Goal: Task Accomplishment & Management: Use online tool/utility

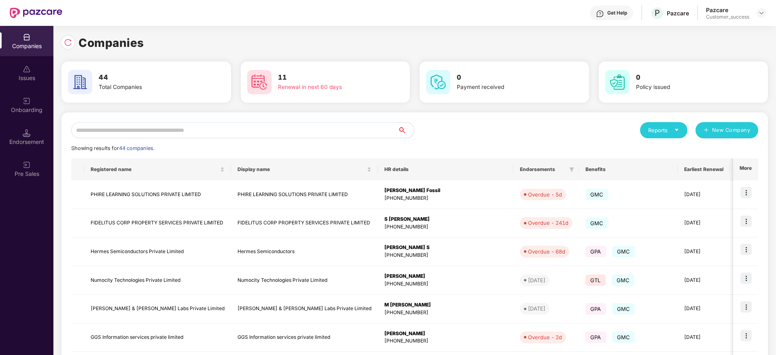
click at [256, 130] on input "text" at bounding box center [234, 130] width 326 height 16
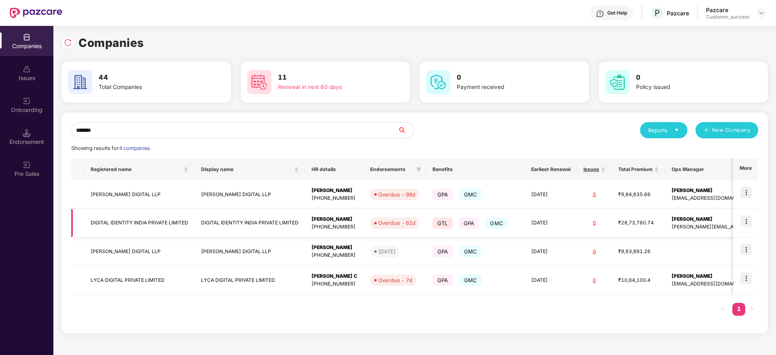
type input "*******"
click at [749, 220] on img at bounding box center [745, 221] width 11 height 11
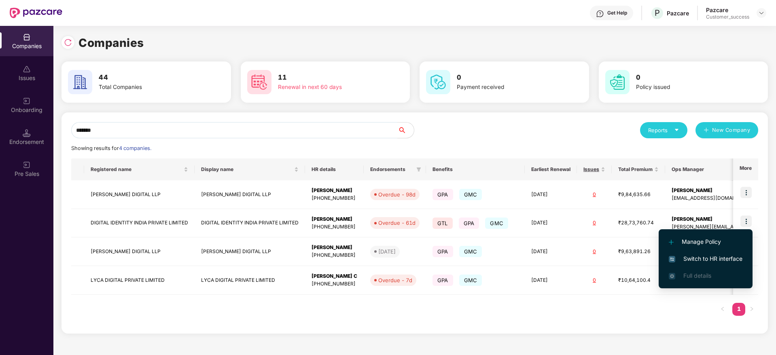
click at [702, 260] on span "Switch to HR interface" at bounding box center [706, 258] width 74 height 9
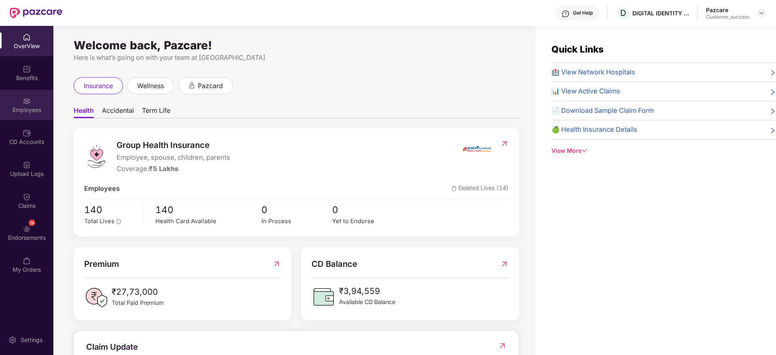
click at [28, 103] on img at bounding box center [27, 101] width 8 height 8
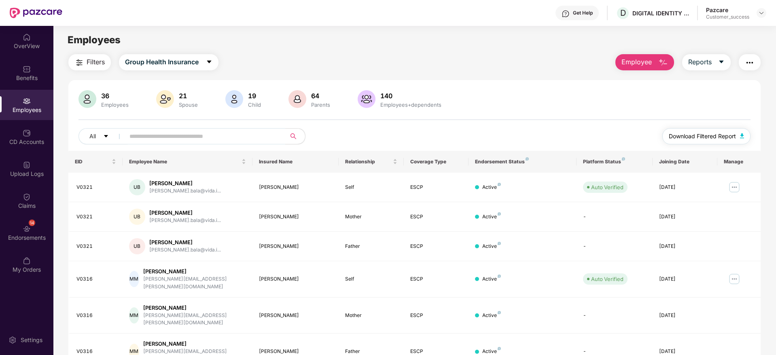
click at [695, 137] on span "Download Filtered Report" at bounding box center [702, 136] width 67 height 9
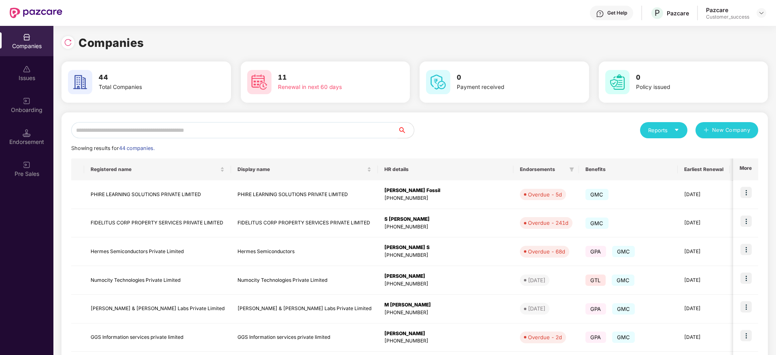
click at [248, 134] on input "text" at bounding box center [234, 130] width 326 height 16
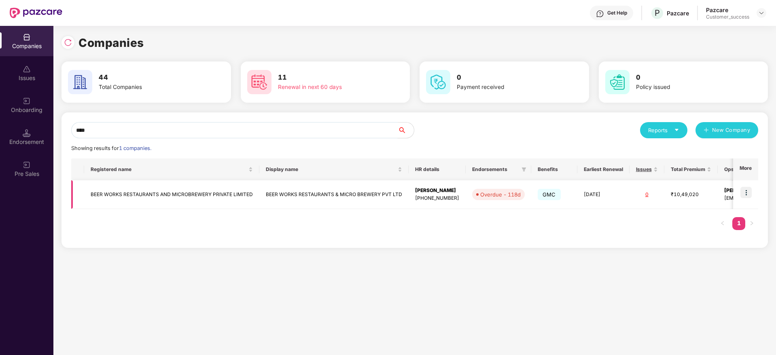
type input "****"
click at [747, 189] on img at bounding box center [745, 192] width 11 height 11
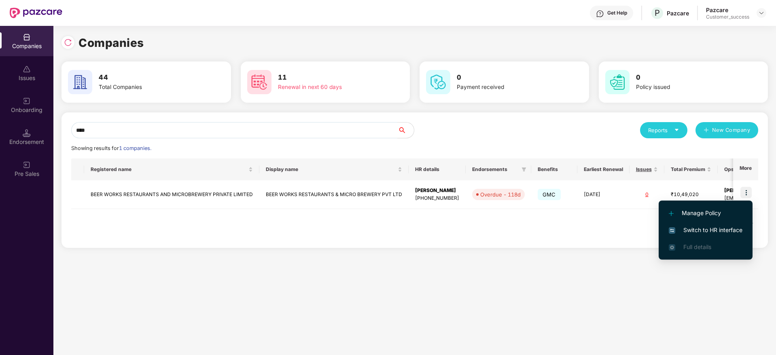
click at [714, 228] on span "Switch to HR interface" at bounding box center [706, 230] width 74 height 9
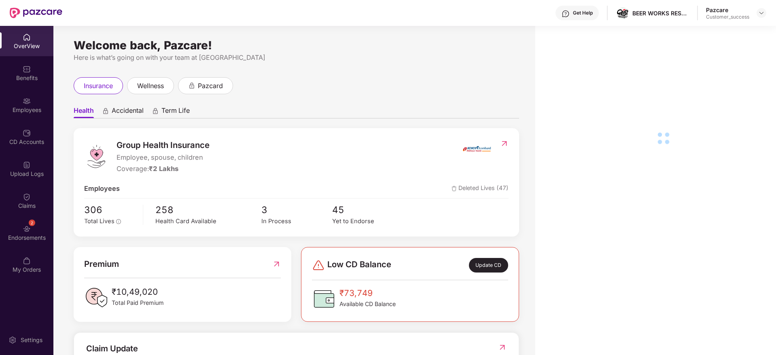
click at [28, 100] on img at bounding box center [27, 101] width 8 height 8
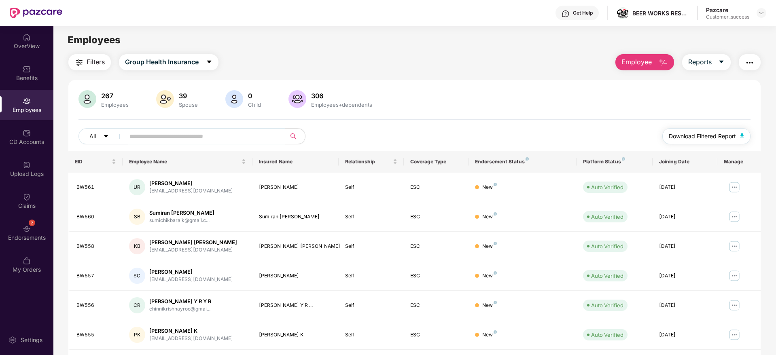
click at [697, 133] on span "Download Filtered Report" at bounding box center [702, 136] width 67 height 9
click at [705, 140] on span "Download Filtered Report" at bounding box center [702, 136] width 67 height 9
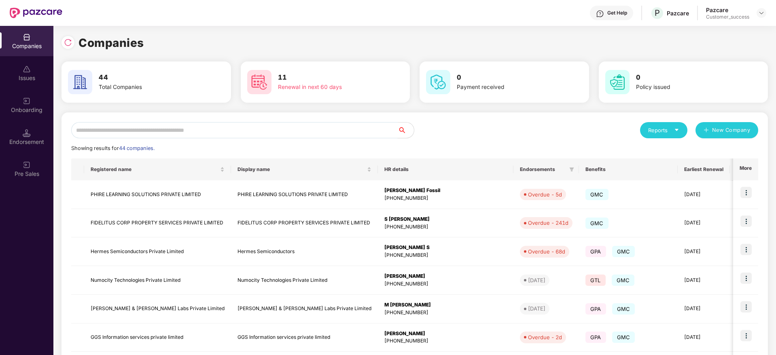
click at [262, 130] on input "text" at bounding box center [234, 130] width 326 height 16
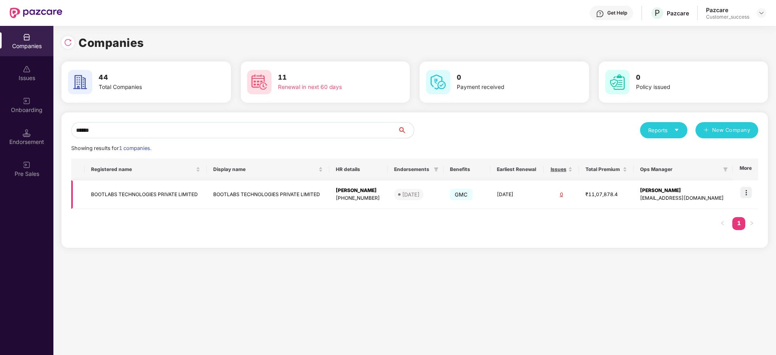
type input "******"
click at [749, 191] on img at bounding box center [745, 192] width 11 height 11
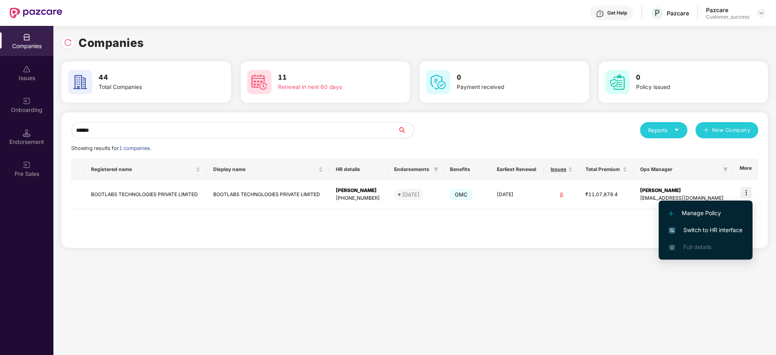
click at [712, 228] on span "Switch to HR interface" at bounding box center [706, 230] width 74 height 9
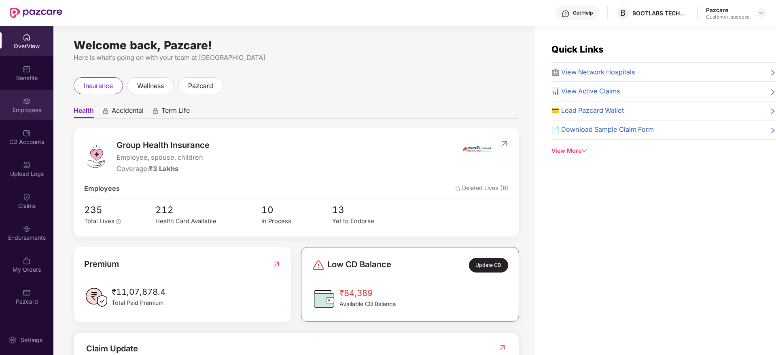
click at [19, 107] on div "Employees" at bounding box center [26, 110] width 53 height 8
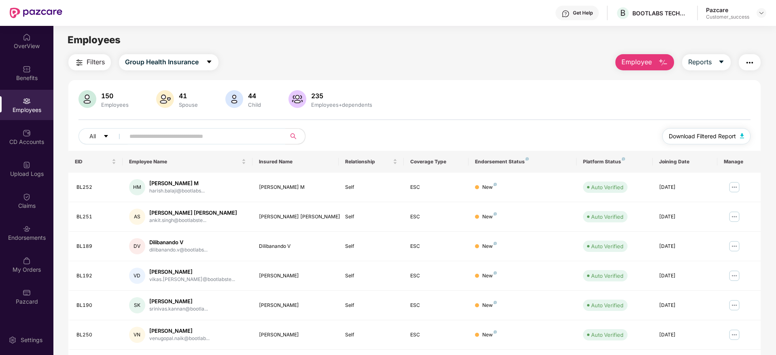
click at [685, 138] on span "Download Filtered Report" at bounding box center [702, 136] width 67 height 9
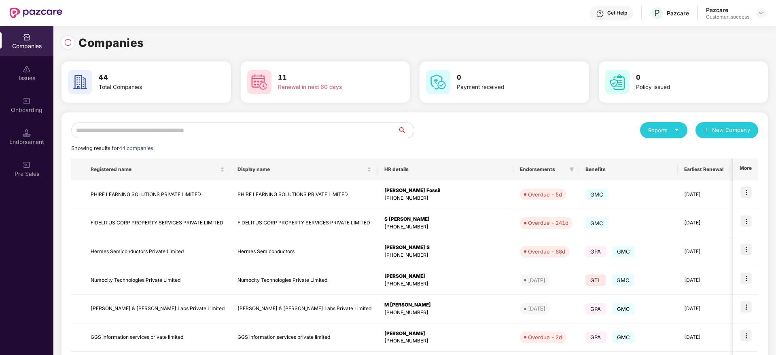
click at [293, 131] on input "text" at bounding box center [234, 130] width 326 height 16
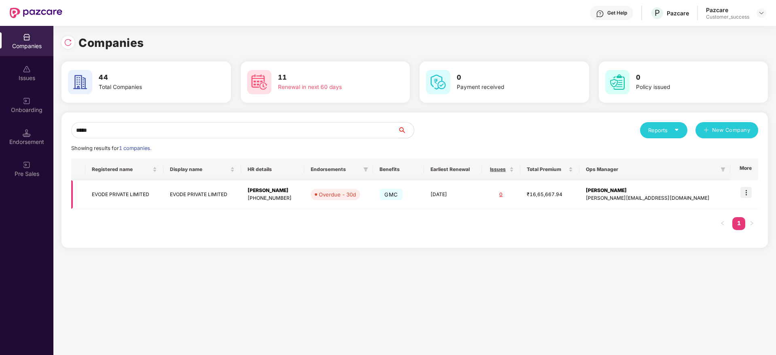
type input "*****"
click at [748, 191] on img at bounding box center [745, 192] width 11 height 11
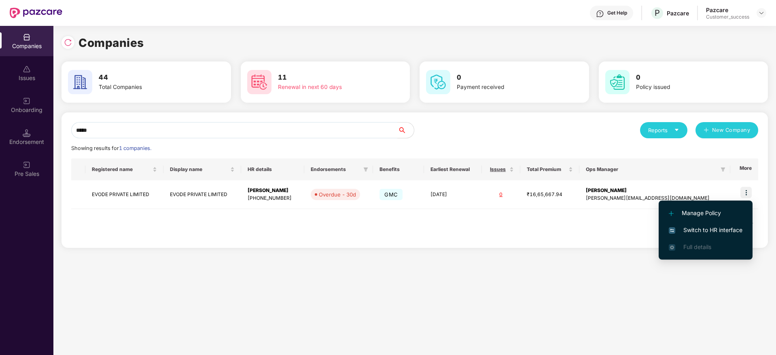
click at [711, 231] on span "Switch to HR interface" at bounding box center [706, 230] width 74 height 9
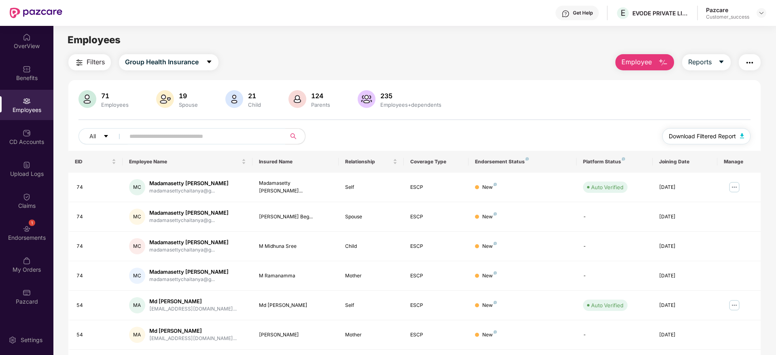
click at [707, 137] on span "Download Filtered Report" at bounding box center [702, 136] width 67 height 9
click at [714, 132] on span "Download Filtered Report" at bounding box center [702, 136] width 67 height 9
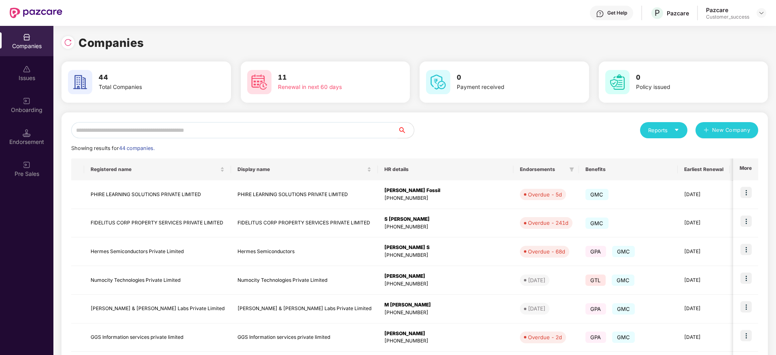
click at [338, 137] on input "text" at bounding box center [234, 130] width 326 height 16
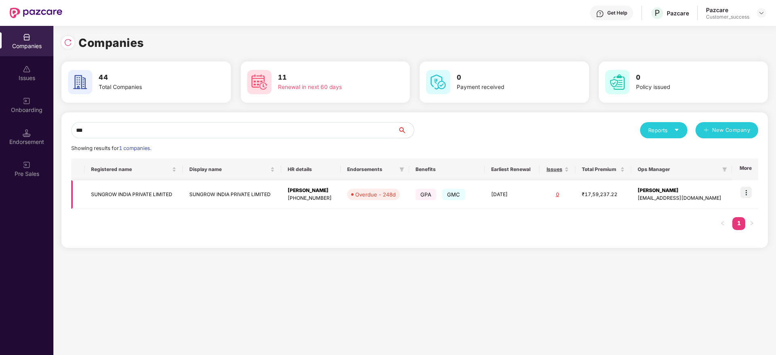
type input "***"
click at [745, 191] on img at bounding box center [745, 192] width 11 height 11
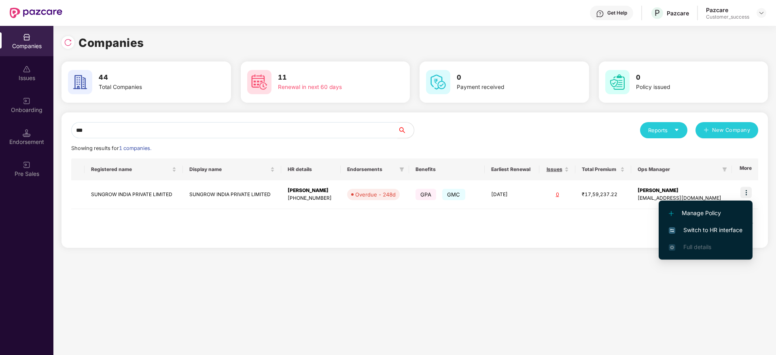
click at [719, 227] on span "Switch to HR interface" at bounding box center [706, 230] width 74 height 9
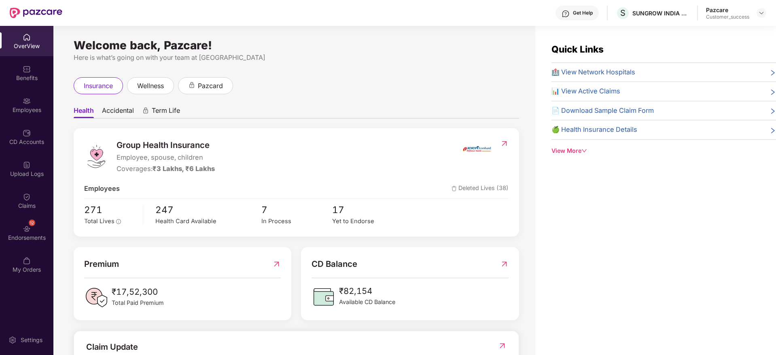
click at [28, 105] on div "Employees" at bounding box center [26, 105] width 53 height 30
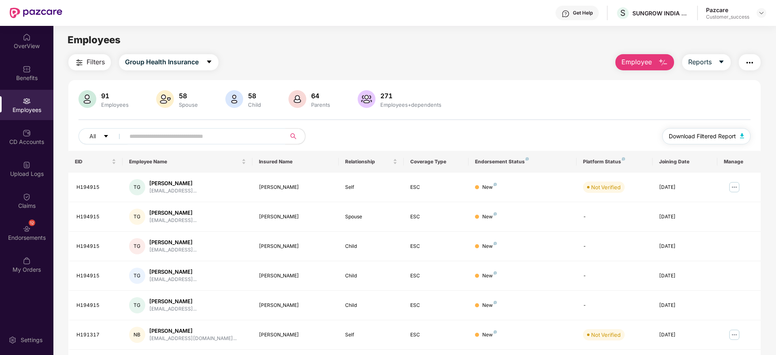
click at [710, 133] on span "Download Filtered Report" at bounding box center [702, 136] width 67 height 9
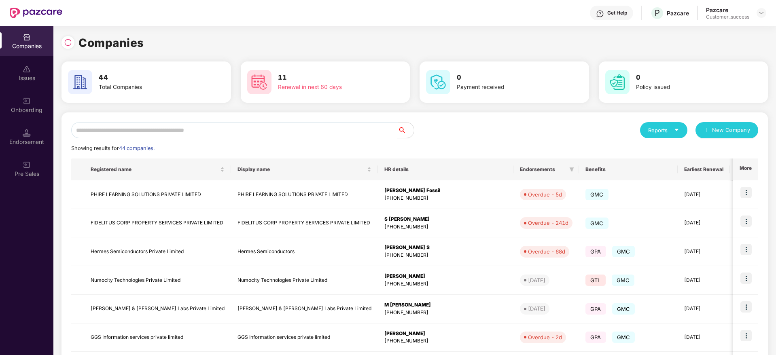
click at [263, 137] on input "text" at bounding box center [234, 130] width 326 height 16
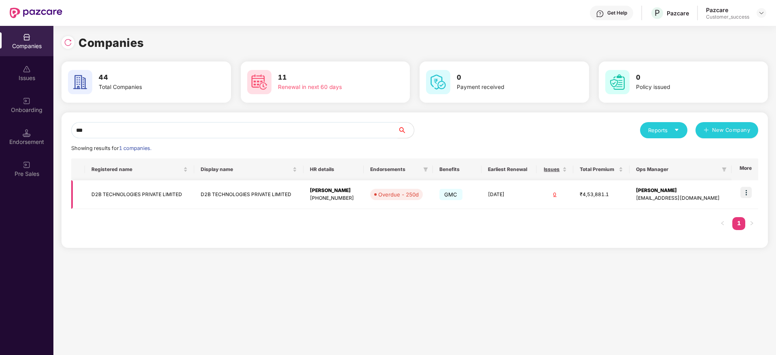
type input "***"
click at [745, 192] on img at bounding box center [745, 192] width 11 height 11
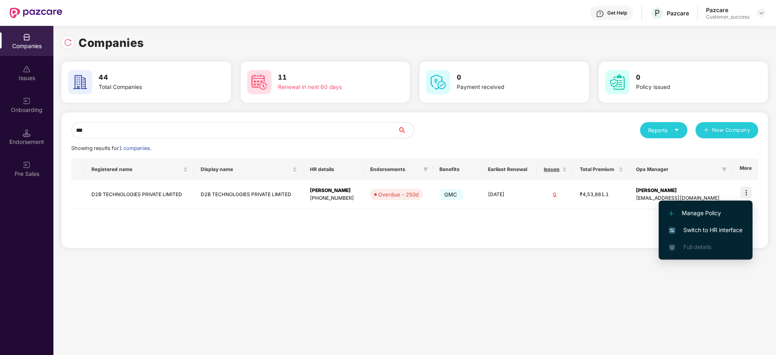
click at [709, 224] on li "Switch to HR interface" at bounding box center [705, 230] width 94 height 17
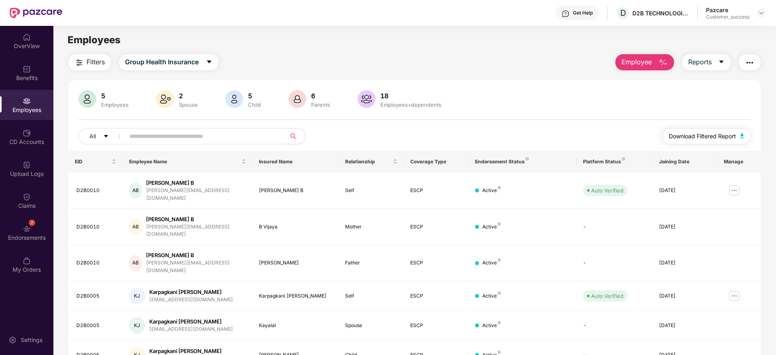
click at [692, 142] on button "Download Filtered Report" at bounding box center [706, 136] width 88 height 16
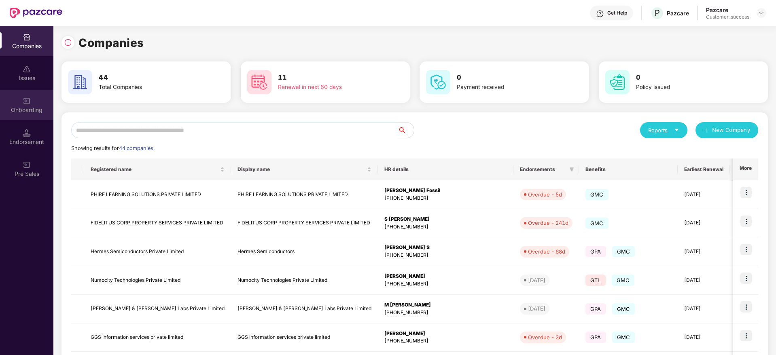
click at [26, 108] on div "Onboarding" at bounding box center [26, 110] width 53 height 8
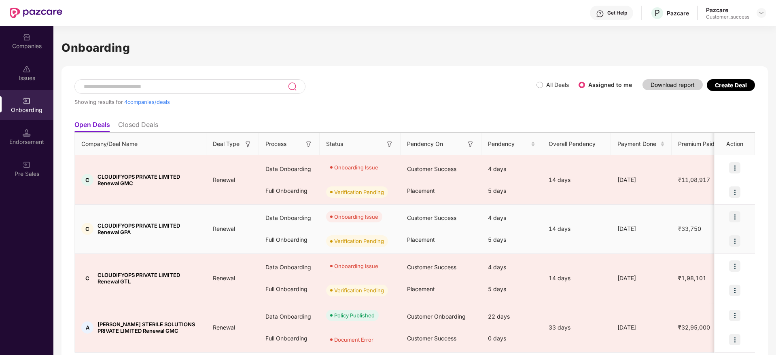
scroll to position [28, 0]
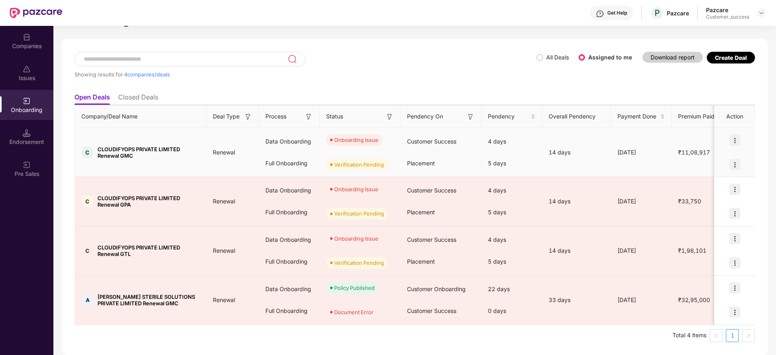
click at [734, 140] on img at bounding box center [734, 140] width 11 height 11
click at [689, 159] on span "Rectify error in documents" at bounding box center [686, 161] width 86 height 9
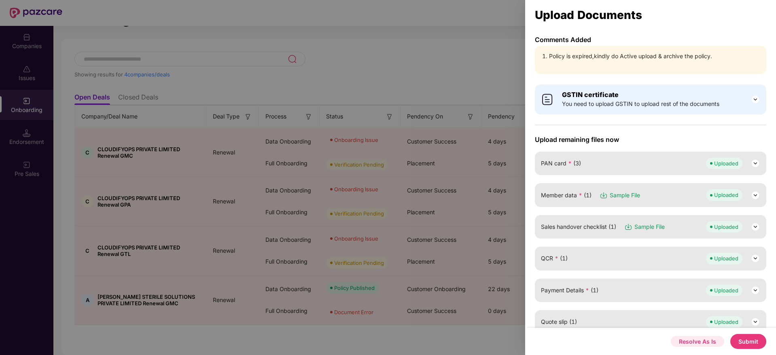
click at [707, 339] on button "Resolve As Is" at bounding box center [697, 341] width 53 height 11
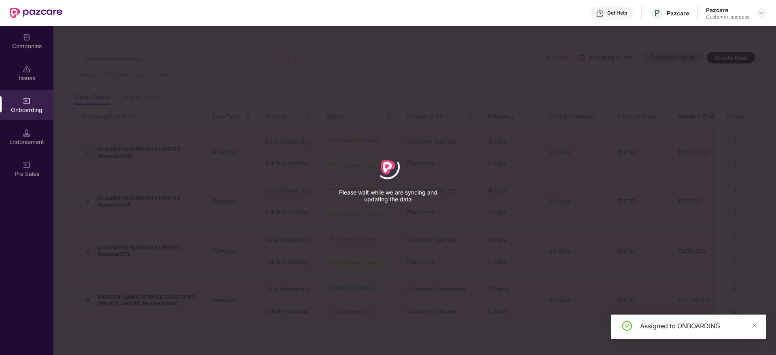
click at [733, 169] on div "Please wait while we are syncing and updating the data" at bounding box center [388, 177] width 776 height 355
click at [32, 68] on div "Issues" at bounding box center [26, 73] width 53 height 30
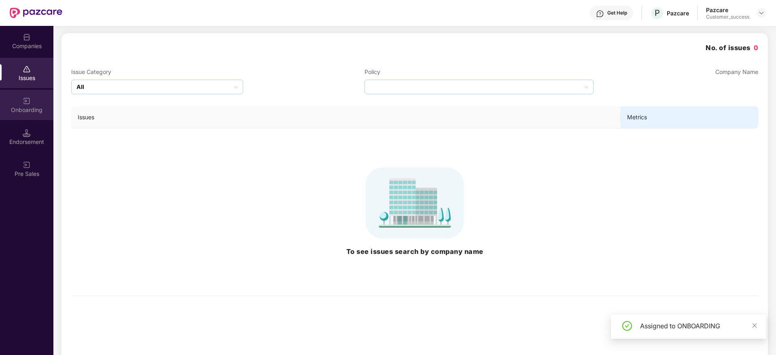
click at [31, 104] on div "Onboarding" at bounding box center [26, 105] width 53 height 30
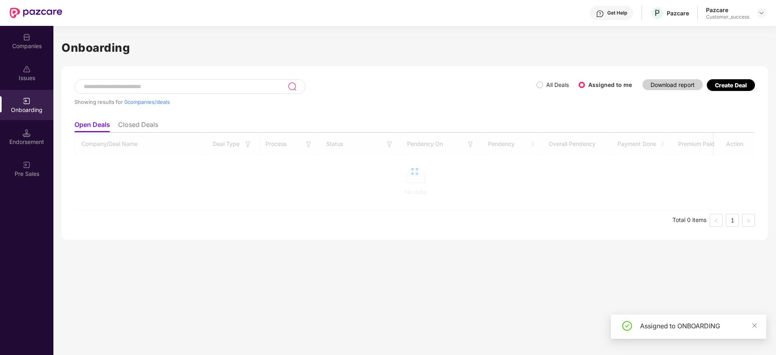
scroll to position [0, 0]
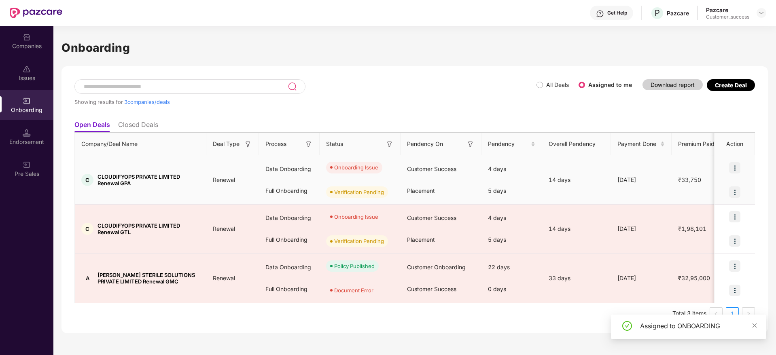
click at [737, 165] on img at bounding box center [734, 167] width 11 height 11
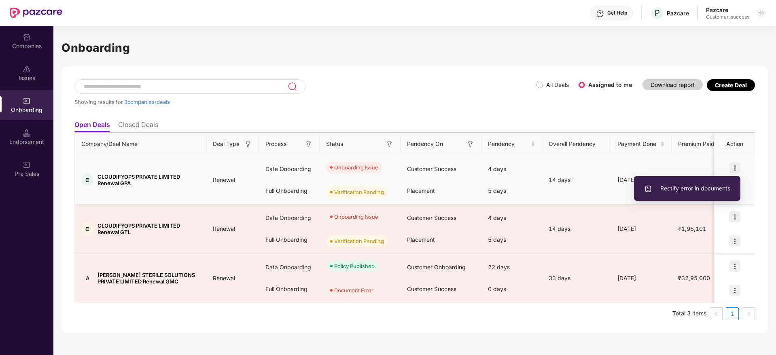
click at [690, 188] on span "Rectify error in documents" at bounding box center [687, 188] width 86 height 9
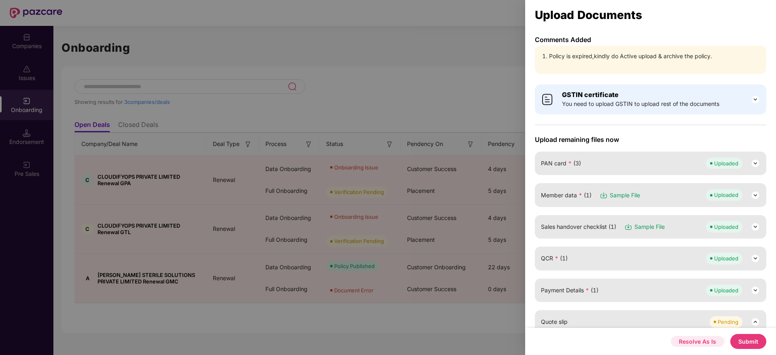
click at [698, 343] on button "Resolve As Is" at bounding box center [697, 341] width 53 height 11
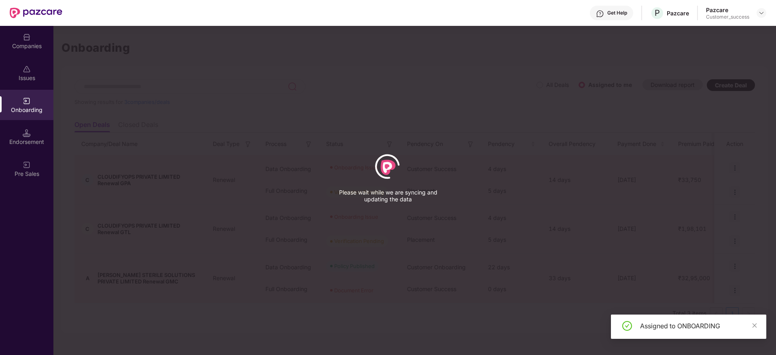
click at [33, 39] on div "Companies" at bounding box center [26, 41] width 53 height 30
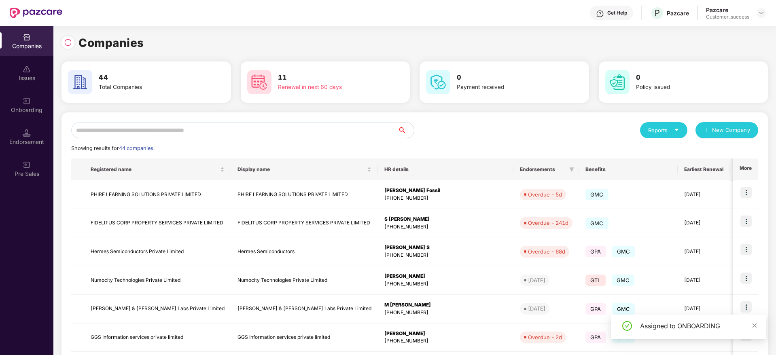
click at [28, 102] on img at bounding box center [27, 101] width 8 height 8
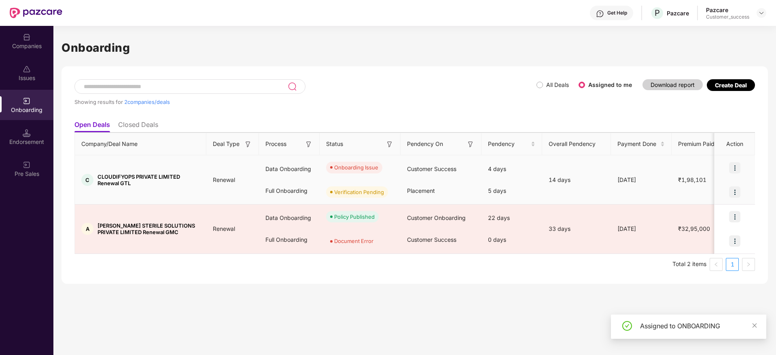
click at [737, 166] on img at bounding box center [734, 167] width 11 height 11
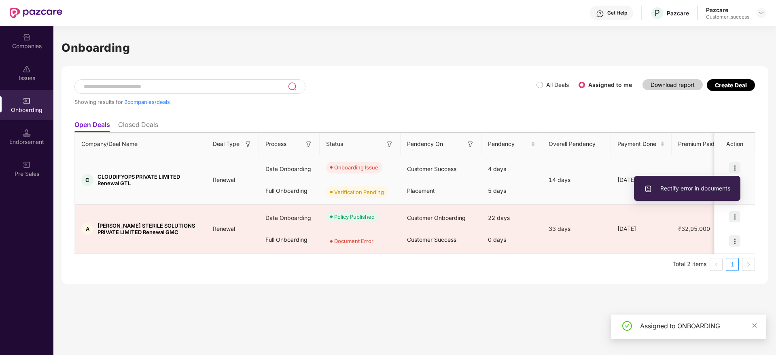
click at [698, 190] on span "Rectify error in documents" at bounding box center [687, 188] width 86 height 9
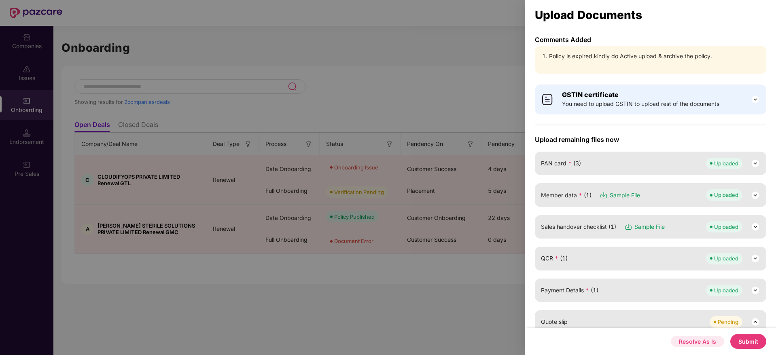
click at [709, 337] on button "Resolve As Is" at bounding box center [697, 341] width 53 height 11
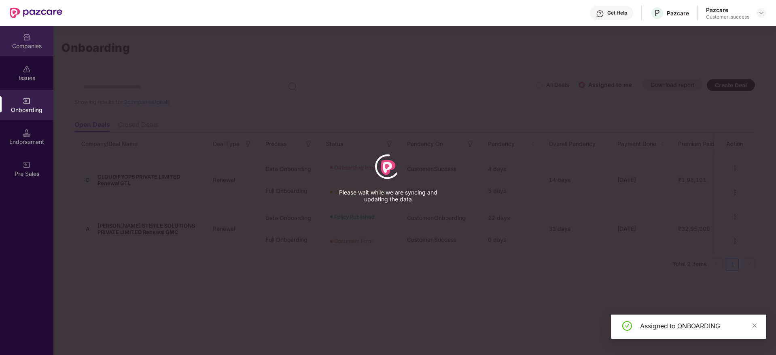
click at [28, 36] on img at bounding box center [27, 37] width 8 height 8
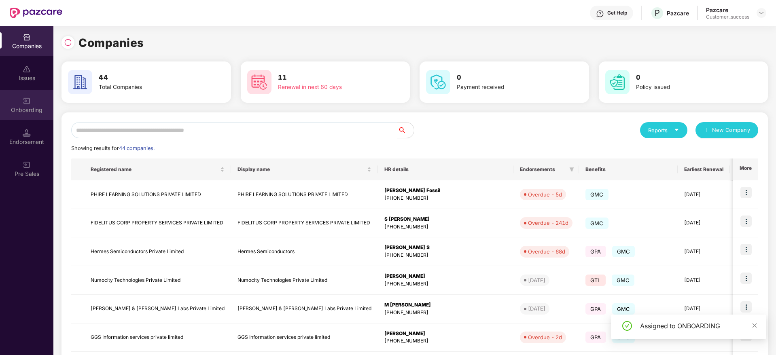
click at [38, 118] on div "Onboarding" at bounding box center [26, 105] width 53 height 30
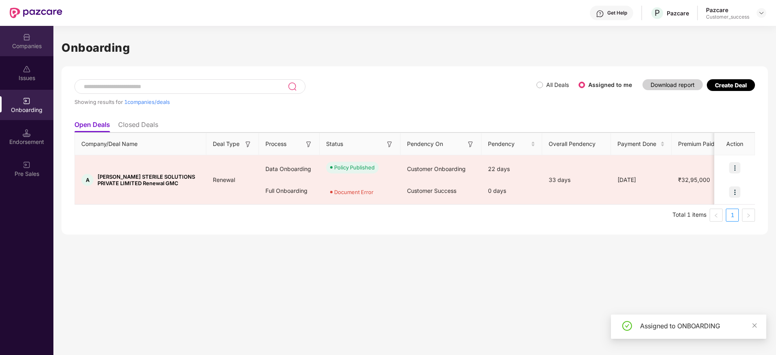
click at [31, 36] on div "Companies" at bounding box center [26, 41] width 53 height 30
